Goal: Information Seeking & Learning: Compare options

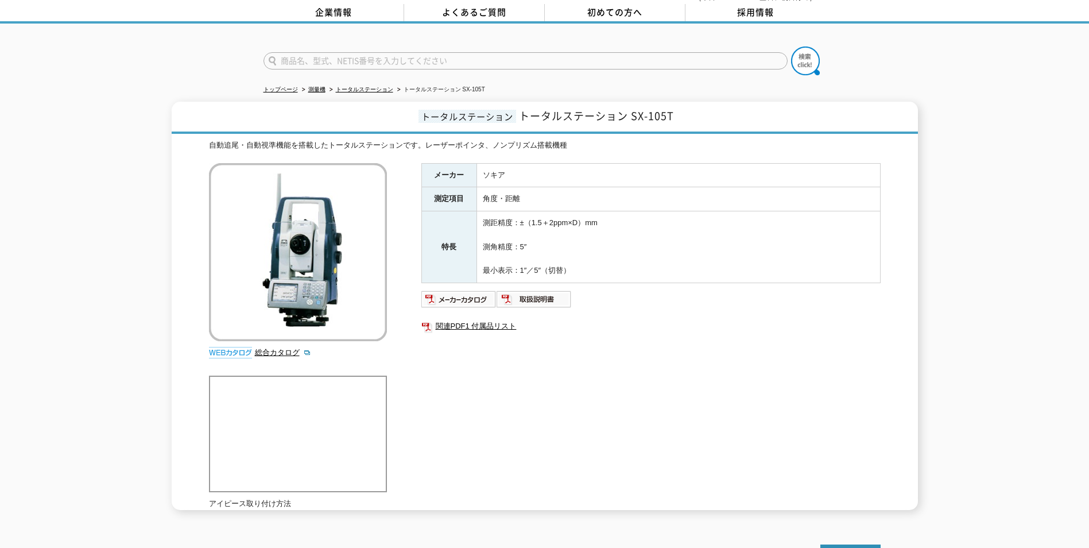
scroll to position [123, 0]
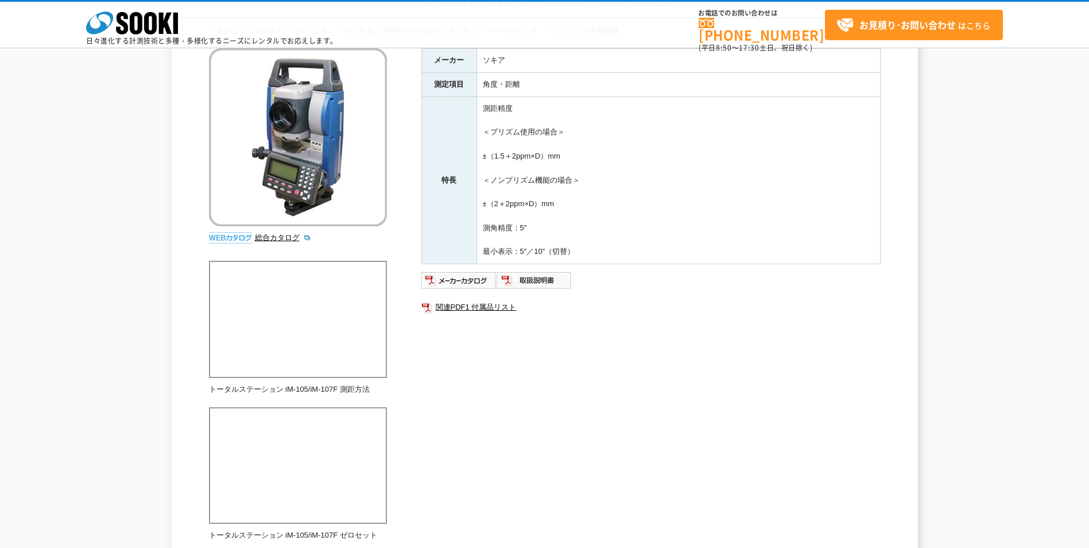
scroll to position [115, 0]
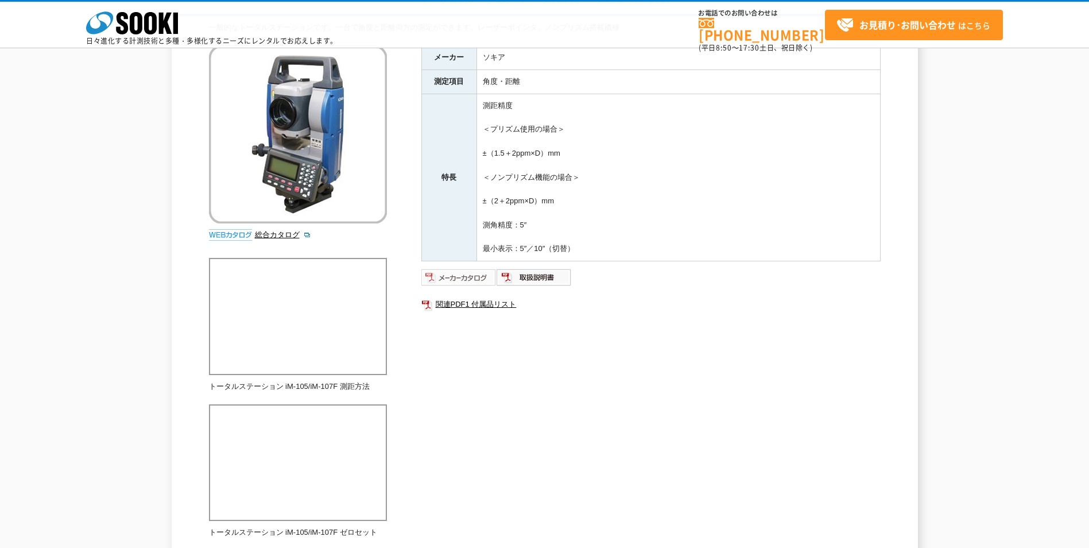
click at [471, 277] on img at bounding box center [459, 277] width 75 height 18
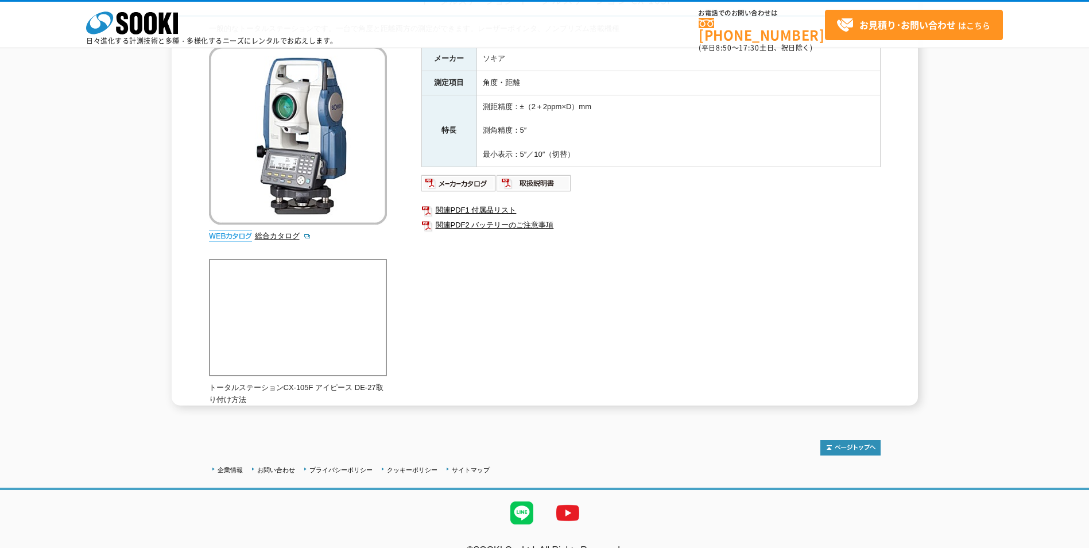
scroll to position [115, 0]
